Goal: Use online tool/utility: Utilize a website feature to perform a specific function

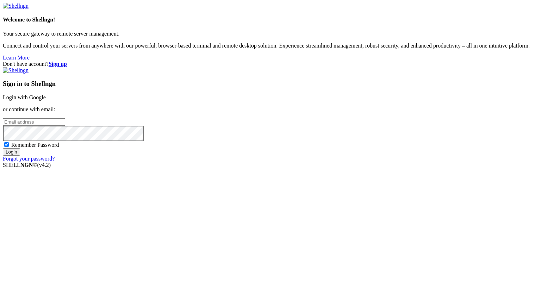
click at [65, 126] on input "email" at bounding box center [34, 121] width 62 height 7
type input "[PERSON_NAME][EMAIL_ADDRESS][DOMAIN_NAME]"
click at [3, 148] on input "Login" at bounding box center [11, 151] width 17 height 7
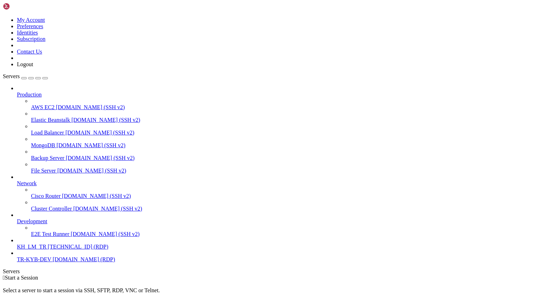
scroll to position [8, 0]
click at [48, 262] on span "TR-KYB-DEV" at bounding box center [34, 259] width 34 height 6
click at [48, 77] on button "button" at bounding box center [45, 78] width 6 height 2
